Goal: Navigation & Orientation: Find specific page/section

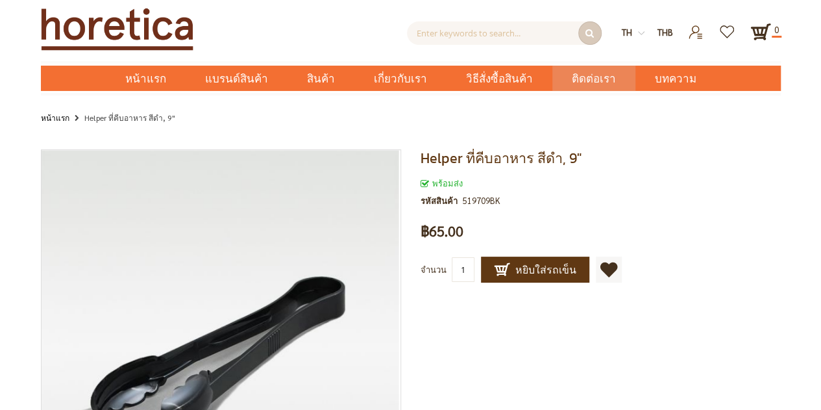
click at [585, 82] on span "ติดต่อเรา" at bounding box center [594, 79] width 44 height 27
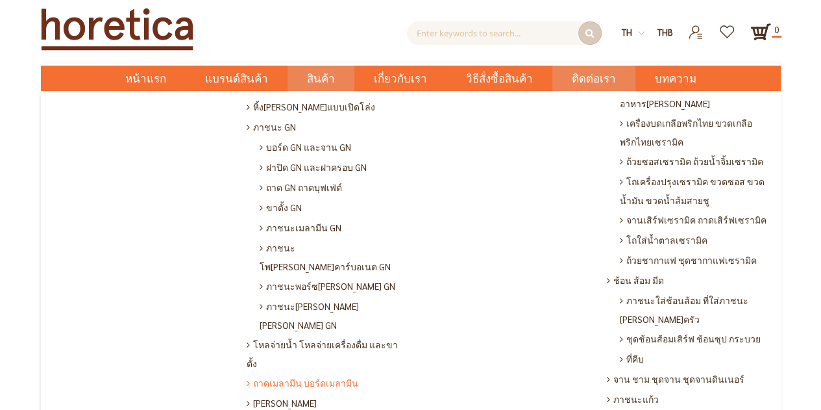
scroll to position [260, 0]
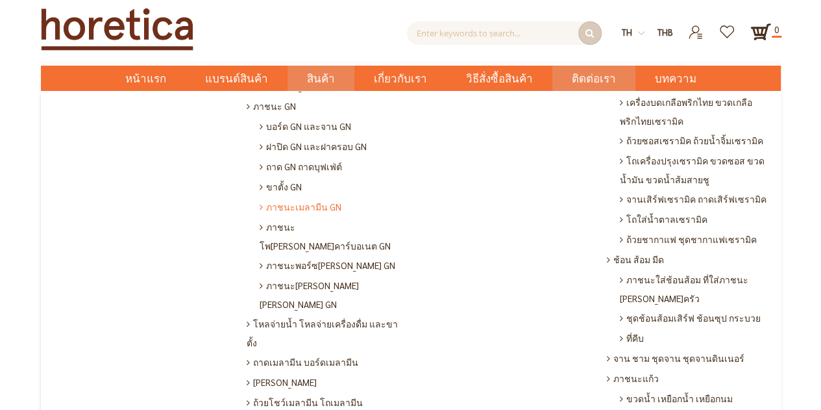
click at [276, 197] on span "ภาชนะเมลามีน GN" at bounding box center [301, 207] width 82 height 20
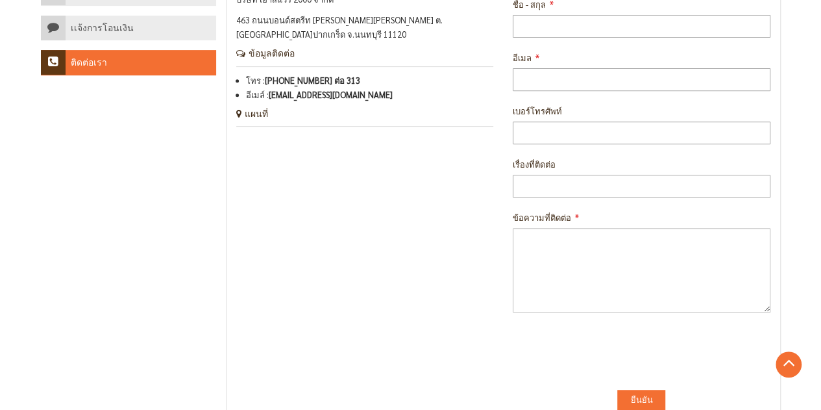
scroll to position [195, 0]
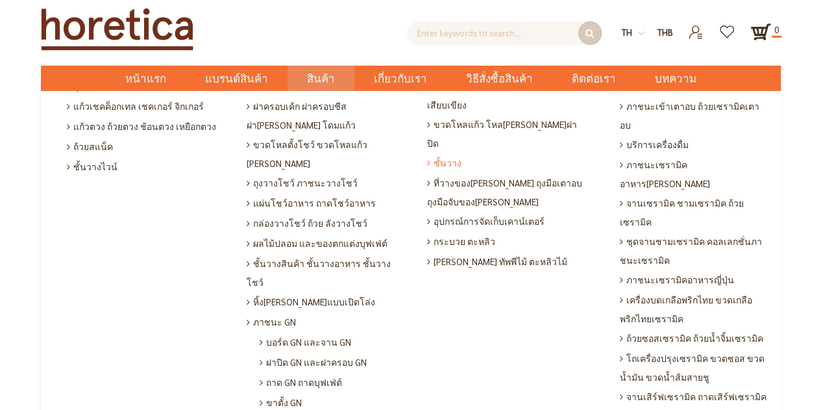
scroll to position [65, 0]
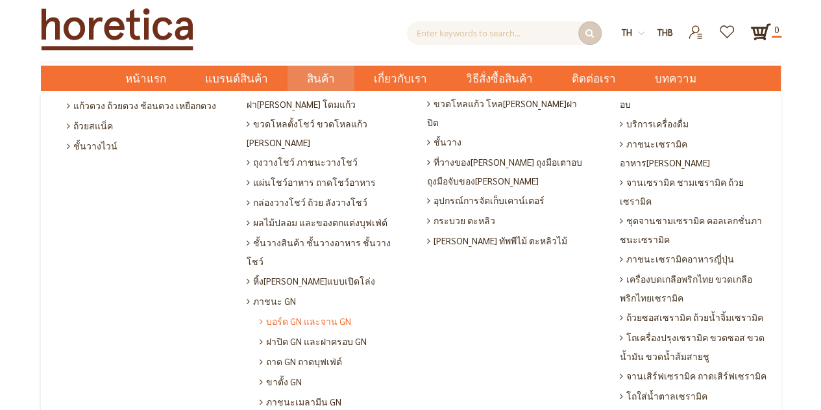
click at [277, 311] on span "บอร์ด GN และจาน GN" at bounding box center [306, 321] width 92 height 20
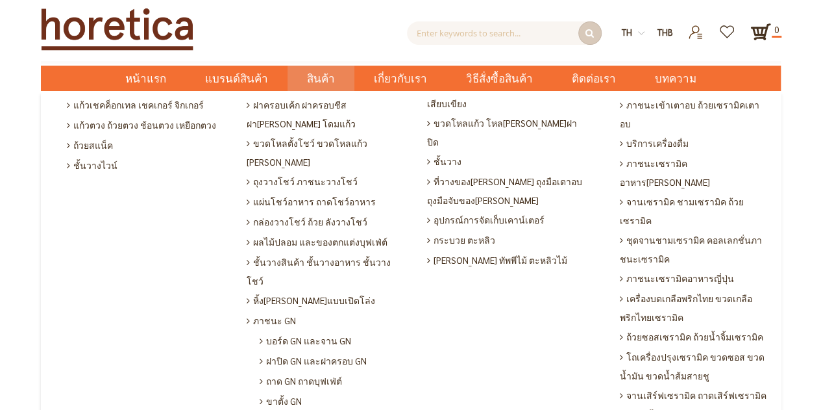
scroll to position [65, 0]
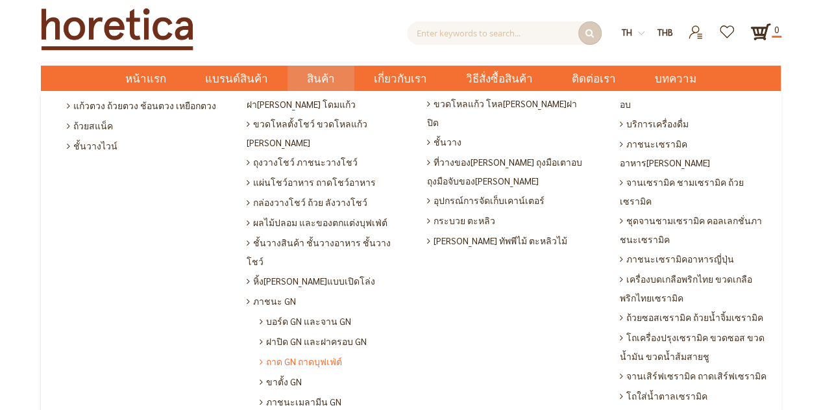
click at [296, 351] on span "ถาด GN ถาดบุฟเฟ่ต์" at bounding box center [301, 361] width 82 height 20
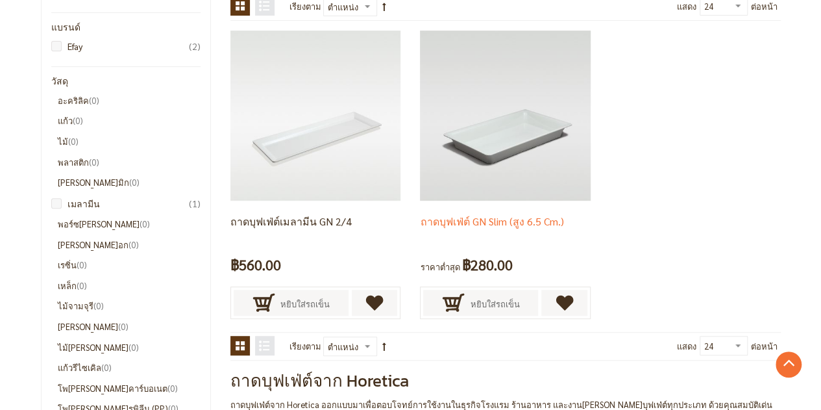
scroll to position [195, 0]
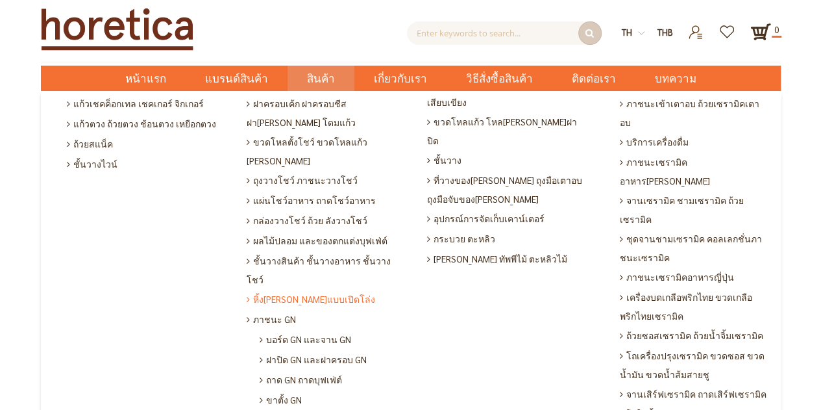
scroll to position [65, 0]
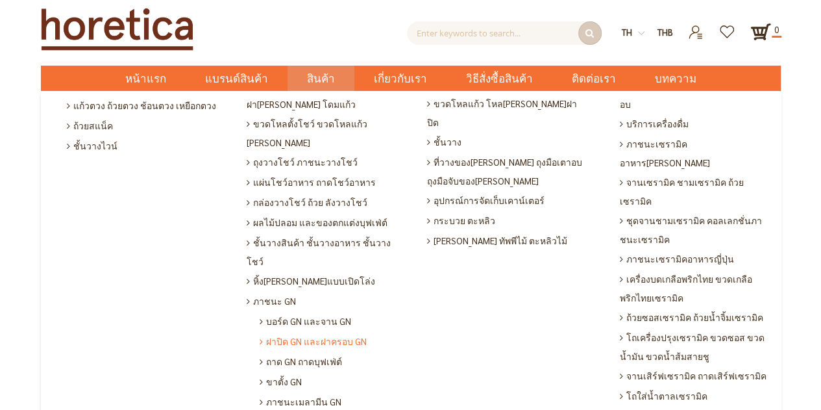
click at [331, 331] on span "ฝาปิด GN และฝาครอบ GN" at bounding box center [313, 341] width 107 height 20
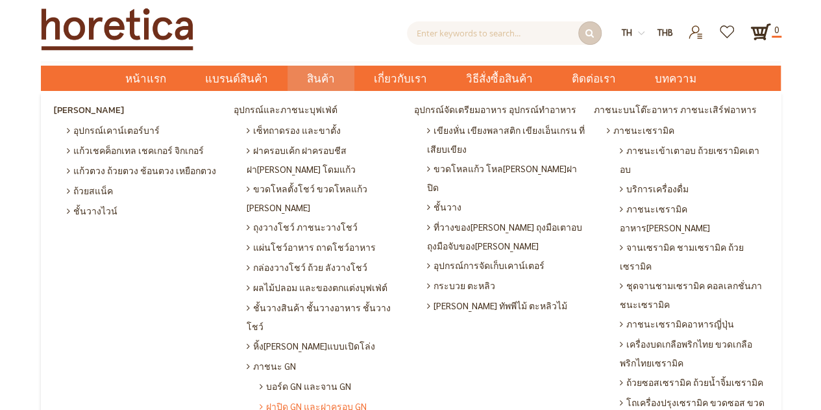
scroll to position [65, 0]
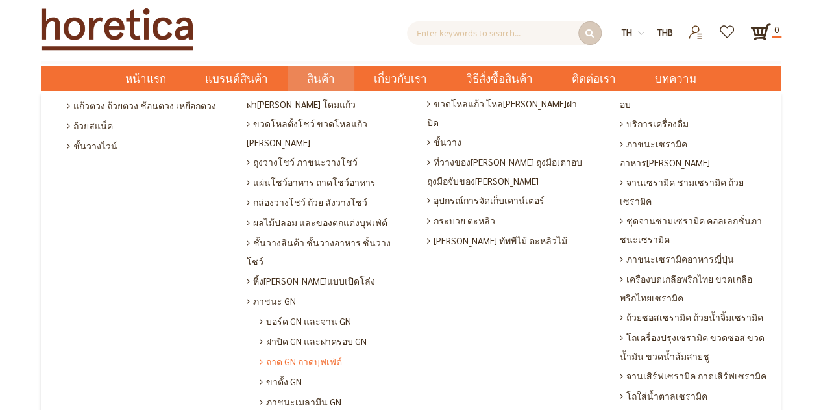
click at [314, 351] on span "ถาด GN ถาดบุฟเฟ่ต์" at bounding box center [301, 361] width 82 height 20
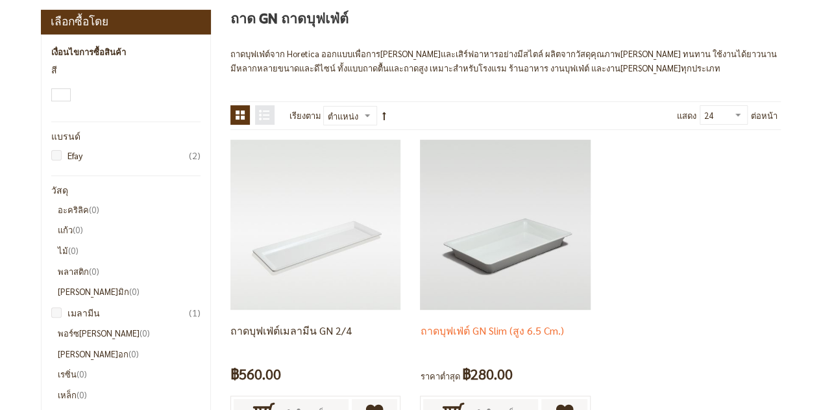
scroll to position [65, 0]
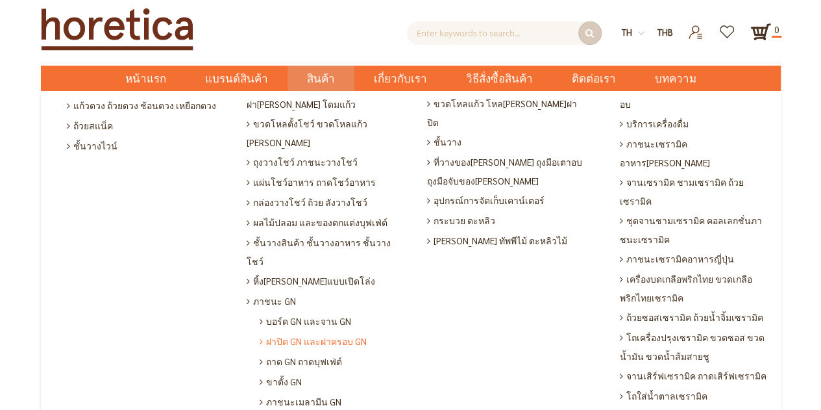
scroll to position [130, 0]
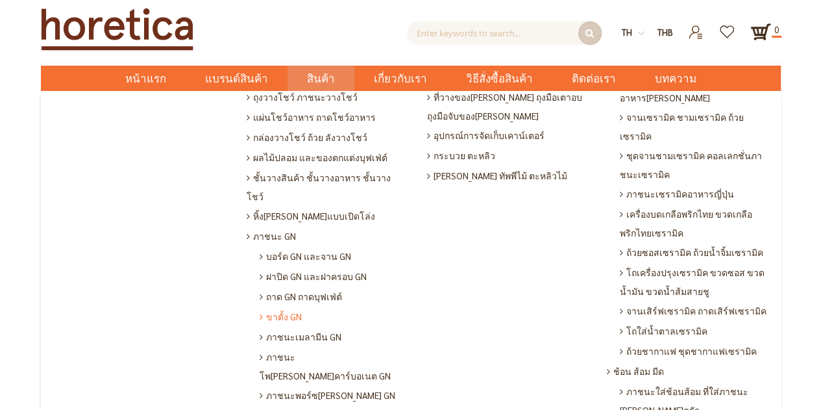
click at [275, 306] on span "ขาตั้ง GN" at bounding box center [281, 316] width 42 height 20
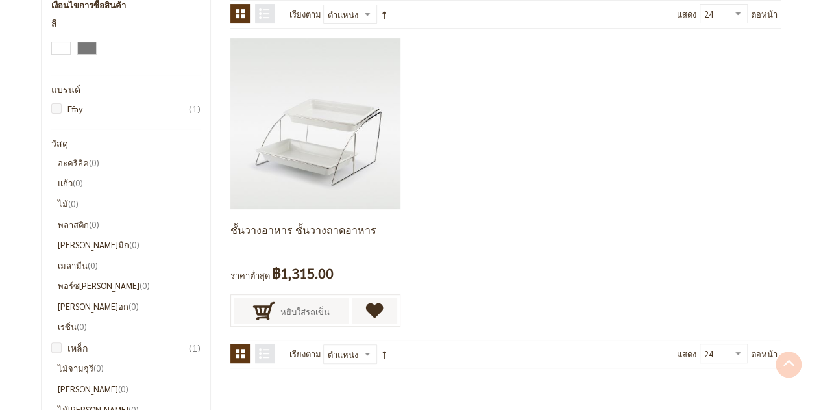
scroll to position [195, 0]
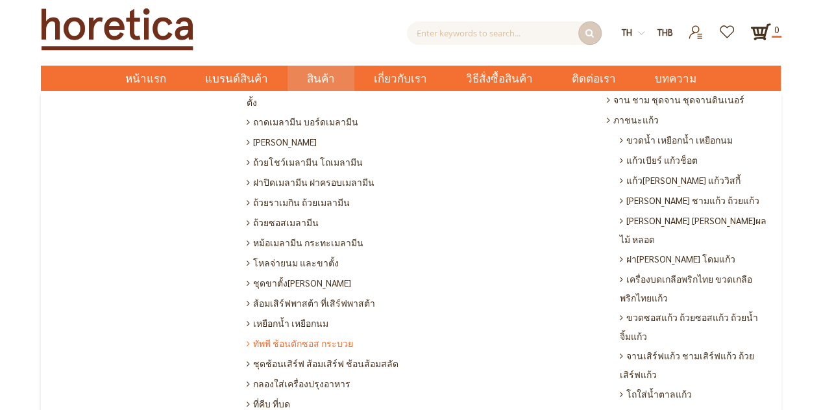
scroll to position [519, 0]
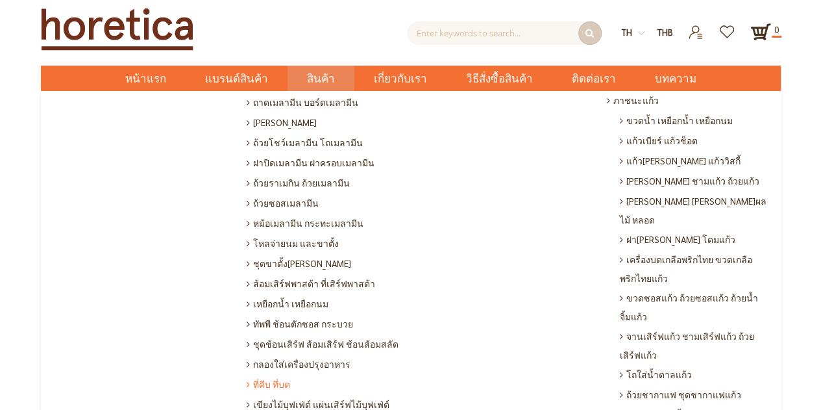
click at [254, 374] on span "ที่คีบ ที่บด" at bounding box center [268, 384] width 43 height 20
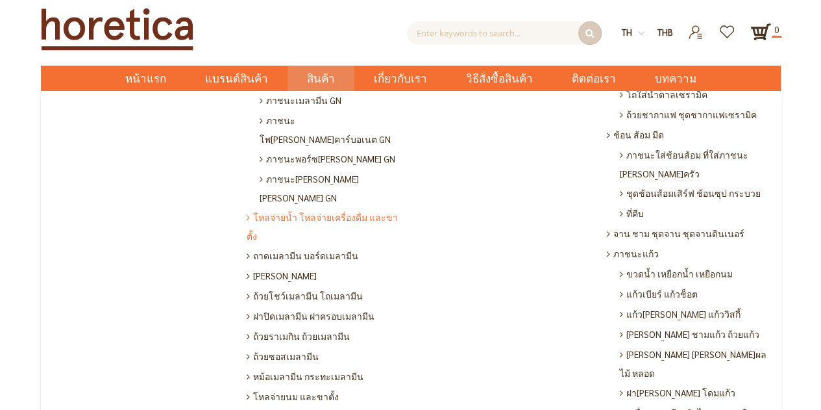
scroll to position [325, 0]
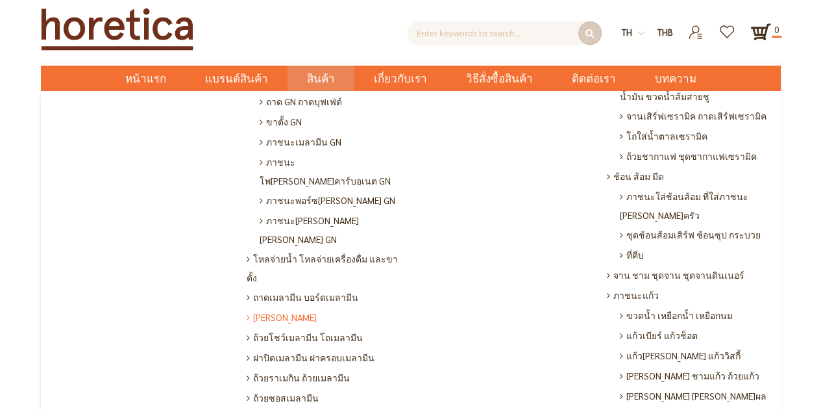
click at [283, 307] on span "[PERSON_NAME]" at bounding box center [282, 317] width 70 height 20
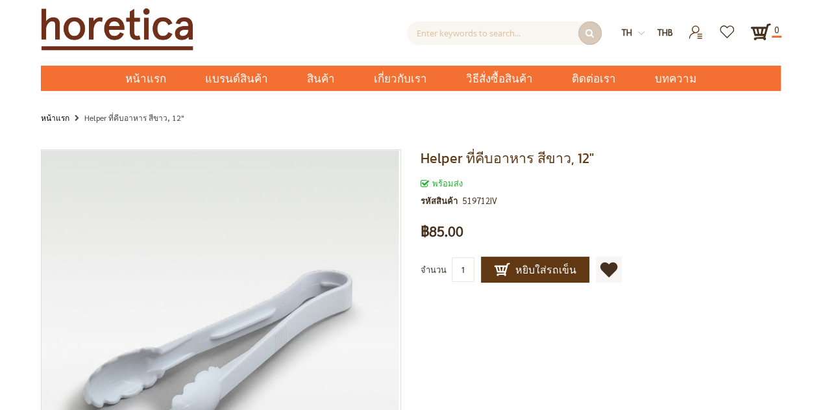
scroll to position [130, 0]
